Goal: Navigation & Orientation: Find specific page/section

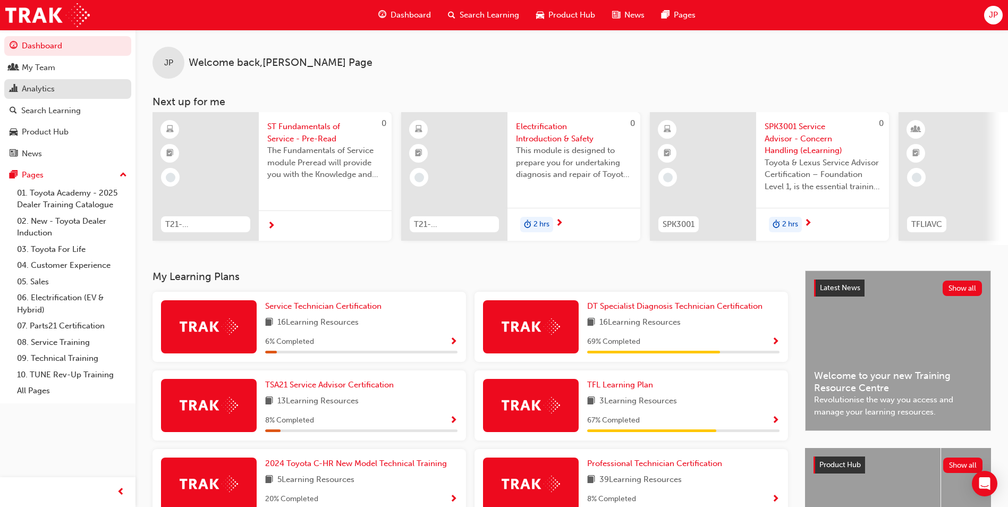
click at [49, 88] on div "Analytics" at bounding box center [38, 89] width 33 height 12
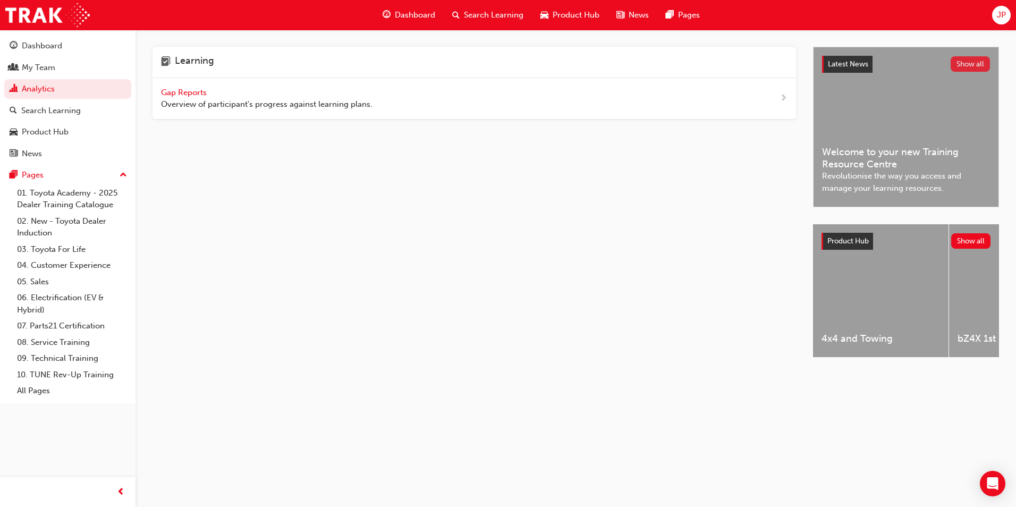
click at [976, 65] on button "Show all" at bounding box center [970, 63] width 40 height 15
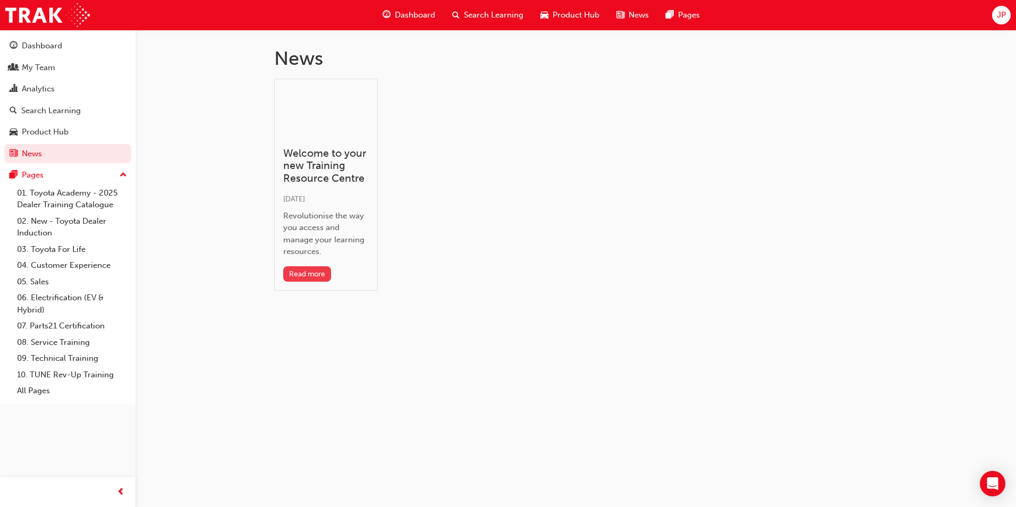
click at [311, 270] on button "Read more" at bounding box center [307, 273] width 48 height 15
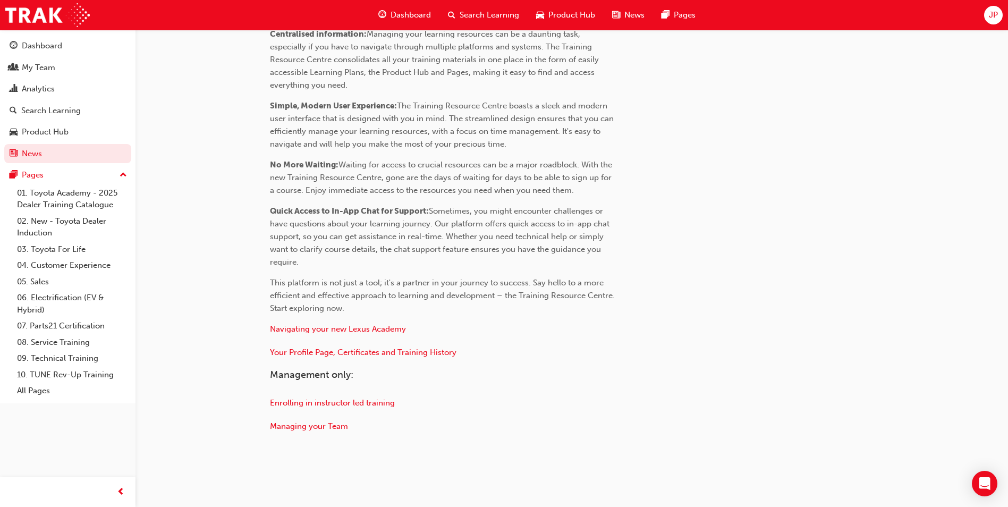
scroll to position [420, 0]
